Goal: Task Accomplishment & Management: Manage account settings

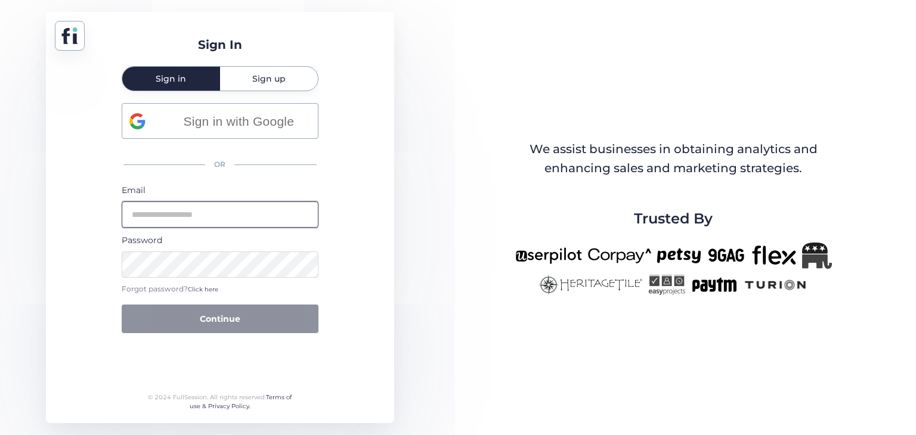
click at [226, 213] on input "email" at bounding box center [220, 214] width 197 height 26
type input "**********"
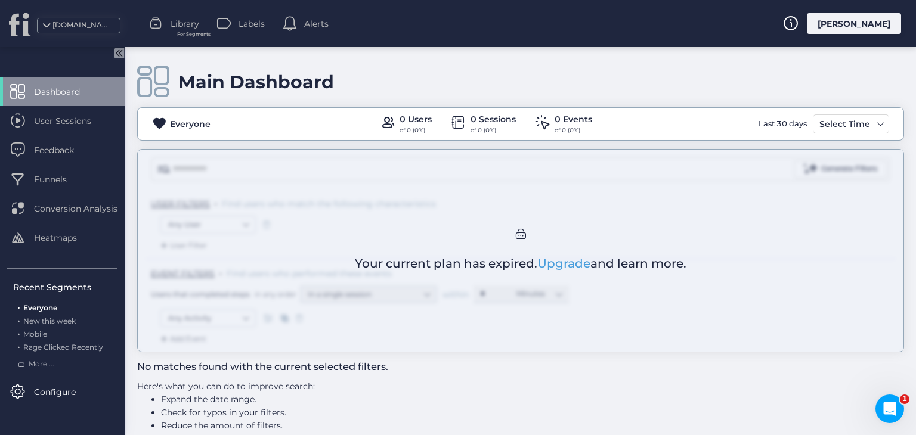
click at [830, 122] on div "Main Dashboard Everyone 0 Users of 0 (0%) 0 Sessions of 0 (0%) 0 Events of 0 (0…" at bounding box center [520, 241] width 790 height 388
click at [887, 122] on div "Main Dashboard Everyone 0 Users of 0 (0%) 0 Sessions of 0 (0%) 0 Events of 0 (0…" at bounding box center [520, 241] width 790 height 388
click at [563, 261] on link "Upgrade" at bounding box center [563, 263] width 53 height 14
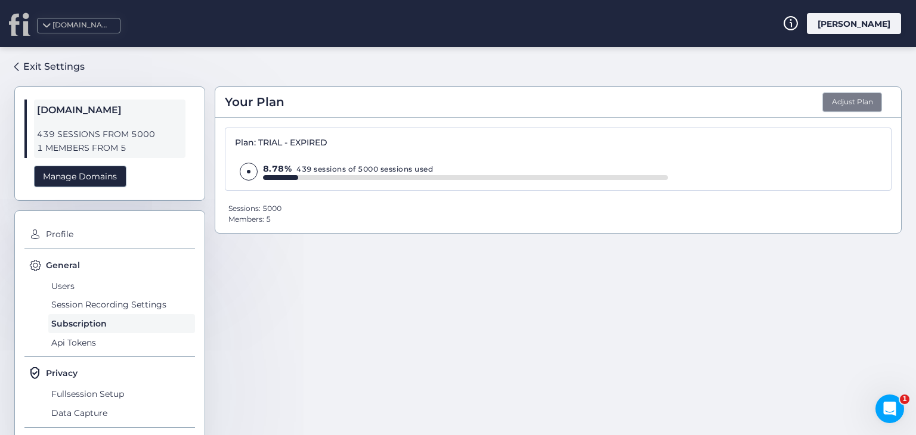
click at [865, 95] on button "Adjust Plan" at bounding box center [852, 102] width 60 height 20
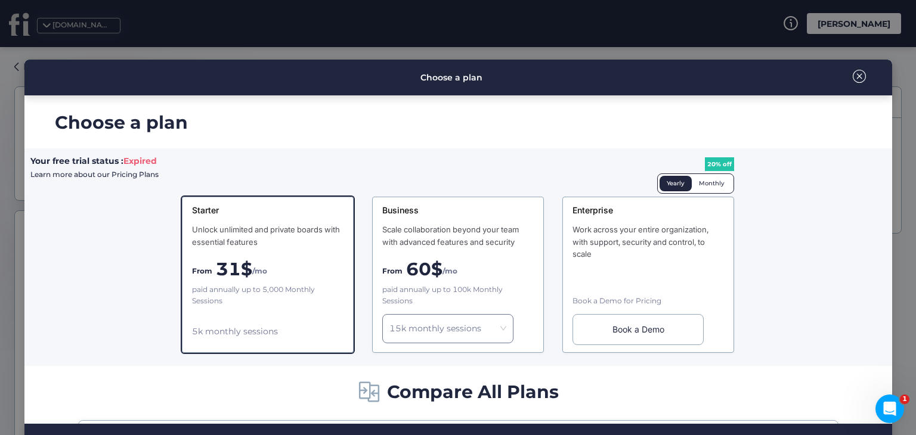
click at [855, 70] on span at bounding box center [858, 76] width 13 height 13
